Goal: Information Seeking & Learning: Learn about a topic

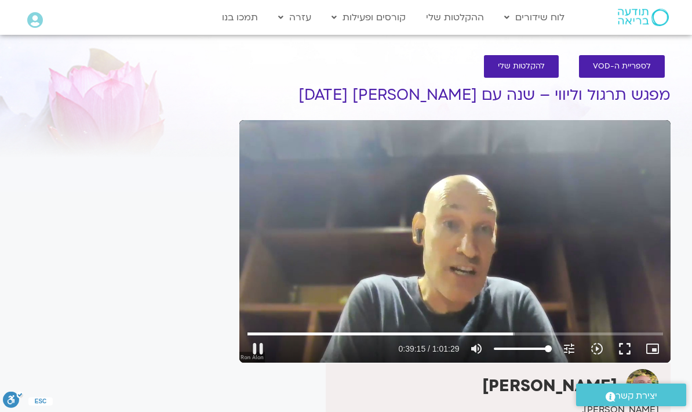
type input "2355.50669546134"
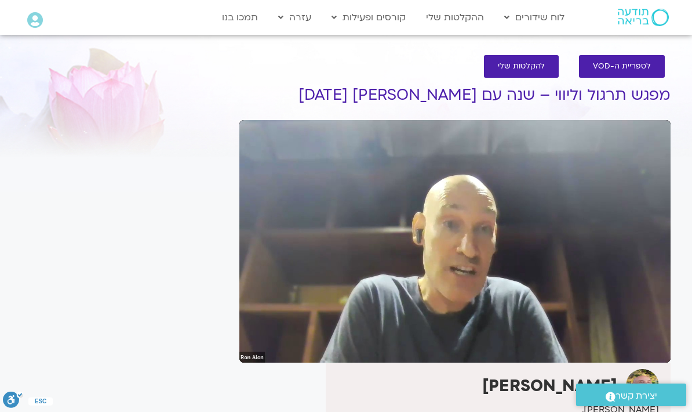
click at [527, 56] on link "להקלטות שלי" at bounding box center [521, 66] width 75 height 23
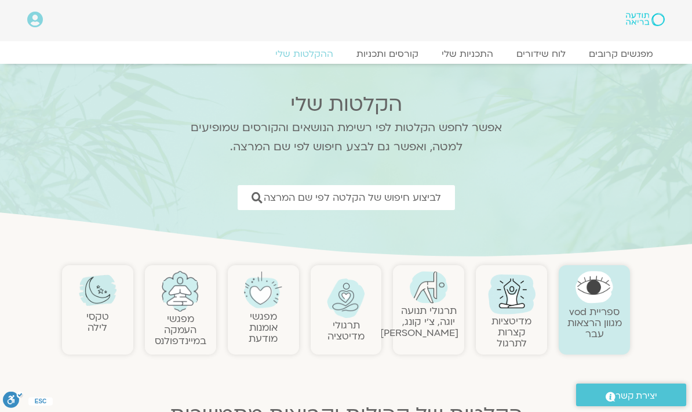
click at [194, 314] on link "מפגשי העמקה במיינדפולנס" at bounding box center [181, 329] width 52 height 35
click at [188, 312] on link "מפגשי העמקה במיינדפולנס" at bounding box center [181, 329] width 52 height 35
click at [390, 192] on span "לביצוע חיפוש של הקלטה לפי שם המרצה" at bounding box center [352, 197] width 177 height 11
click at [406, 195] on span "לביצוע חיפוש של הקלטה לפי שם המרצה" at bounding box center [352, 197] width 177 height 11
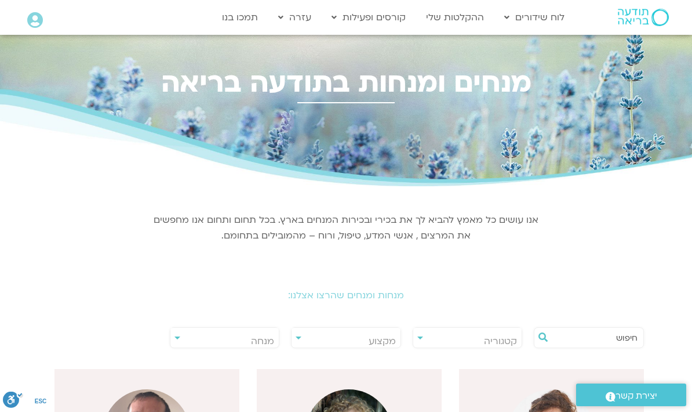
click at [595, 330] on input "text" at bounding box center [595, 338] width 86 height 20
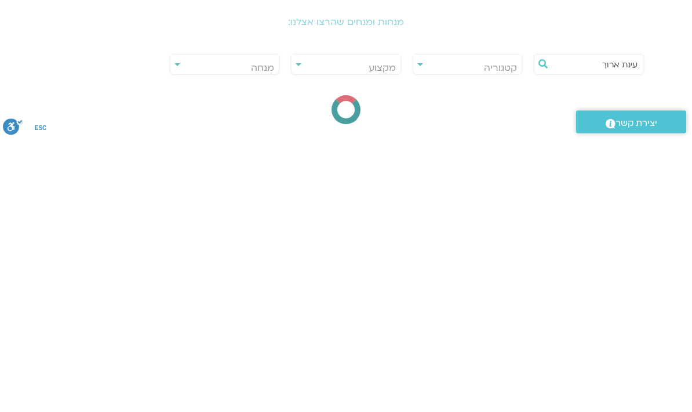
type input "עינת ארוך"
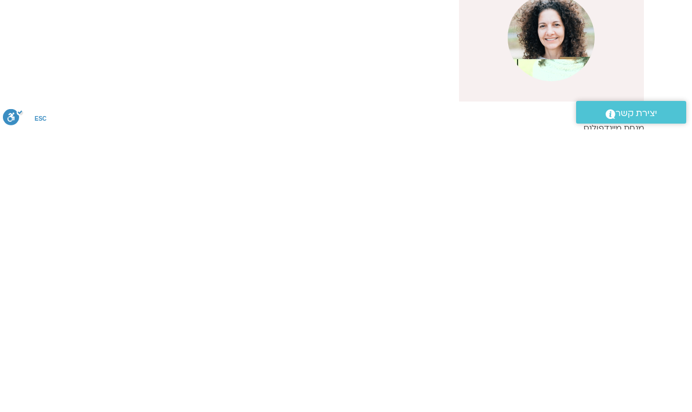
scroll to position [118, 0]
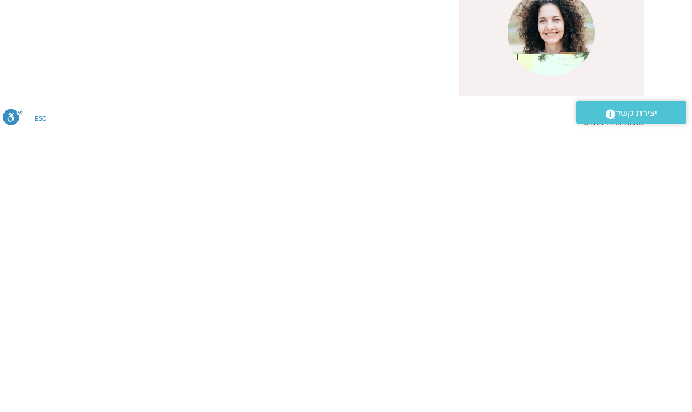
click at [536, 271] on img at bounding box center [551, 314] width 87 height 87
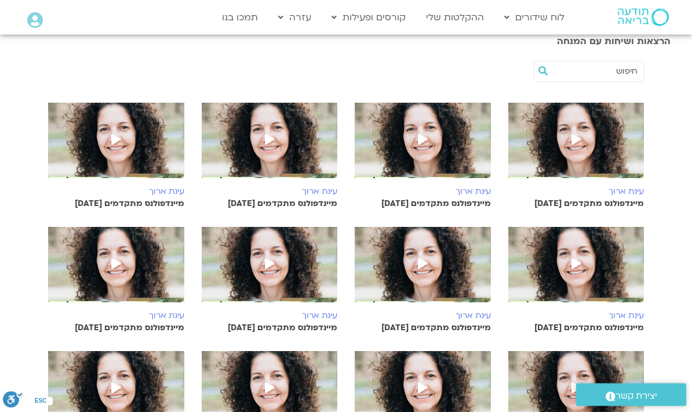
scroll to position [203, 0]
click at [576, 148] on span at bounding box center [576, 140] width 21 height 21
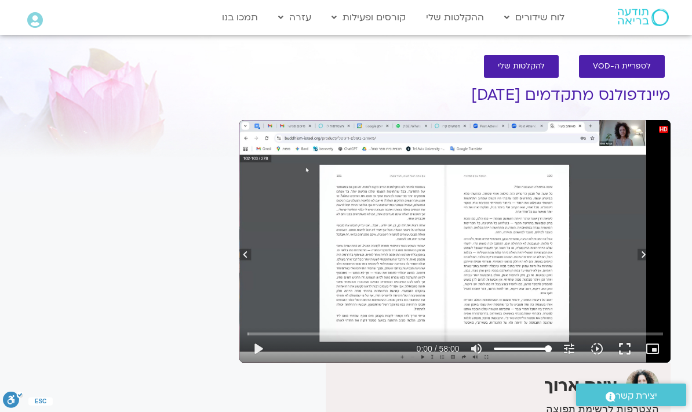
click at [261, 353] on button "play_arrow" at bounding box center [258, 349] width 28 height 28
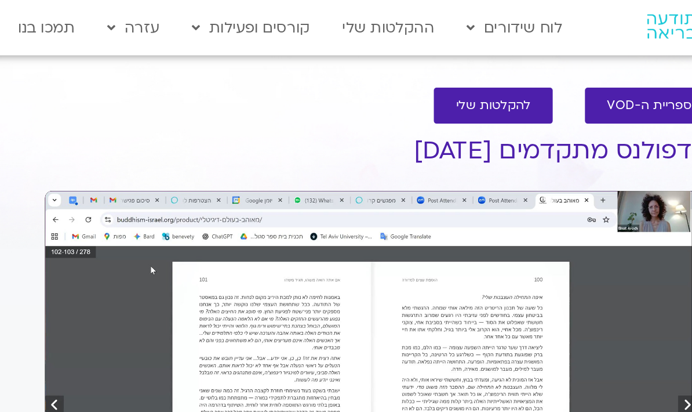
click at [498, 132] on div "0s fast_forward" at bounding box center [584, 241] width 173 height 242
type input "2441.96586531198"
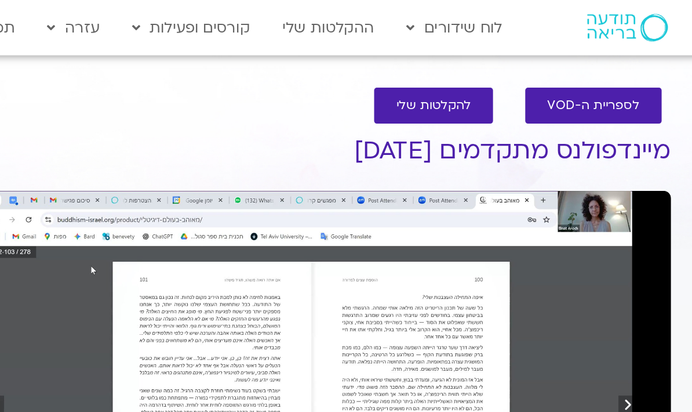
click at [498, 69] on span "להקלטות שלי" at bounding box center [521, 66] width 47 height 9
